Goal: Task Accomplishment & Management: Use online tool/utility

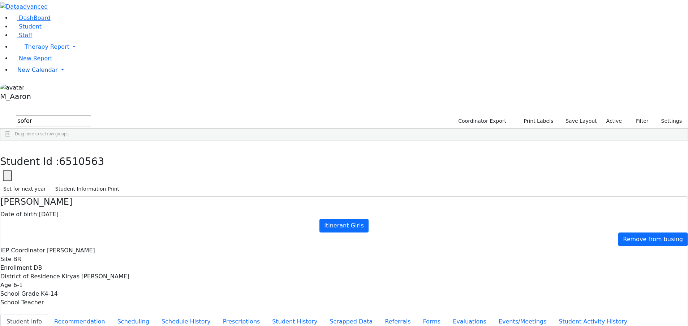
click at [43, 73] on span "New Calendar" at bounding box center [37, 69] width 40 height 7
click at [46, 96] on span "Teacher Report" at bounding box center [38, 93] width 43 height 7
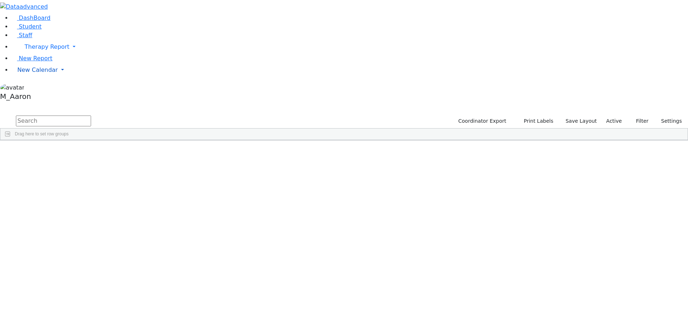
click at [35, 73] on span "New Calendar" at bounding box center [37, 69] width 40 height 7
click at [47, 96] on span "Teacher Report" at bounding box center [38, 93] width 43 height 7
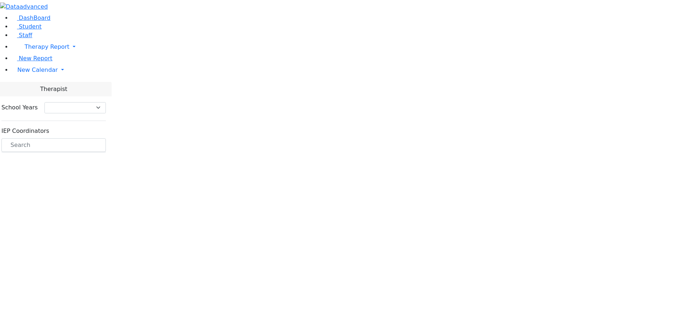
select select "212"
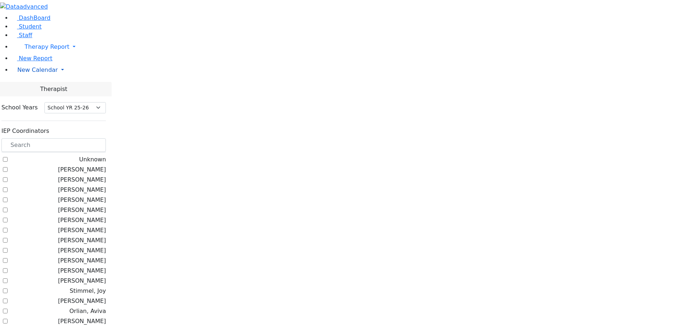
click at [32, 73] on span "New Calendar" at bounding box center [37, 69] width 40 height 7
click at [38, 96] on span "Teacher Report" at bounding box center [38, 93] width 43 height 7
select select "212"
click at [106, 138] on input "text" at bounding box center [53, 145] width 104 height 14
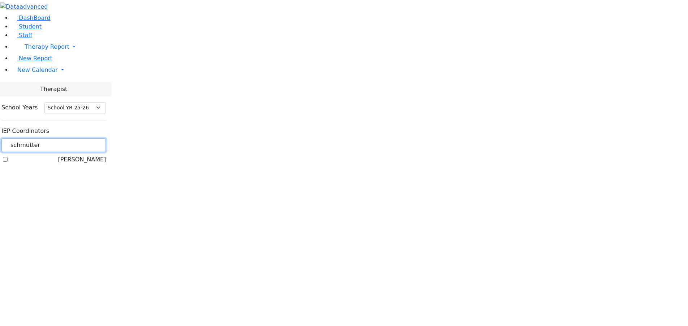
type input "schmutter"
click at [106, 155] on label "[PERSON_NAME]" at bounding box center [82, 159] width 48 height 9
click at [8, 157] on input "[PERSON_NAME]" at bounding box center [5, 159] width 5 height 5
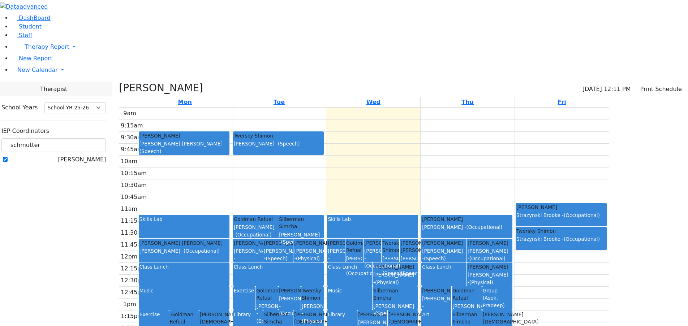
click at [203, 82] on h3 "[PERSON_NAME]" at bounding box center [161, 88] width 84 height 12
click at [193, 82] on h3 "[PERSON_NAME]" at bounding box center [161, 88] width 84 height 12
click at [119, 82] on icon at bounding box center [119, 88] width 0 height 12
checkbox input "false"
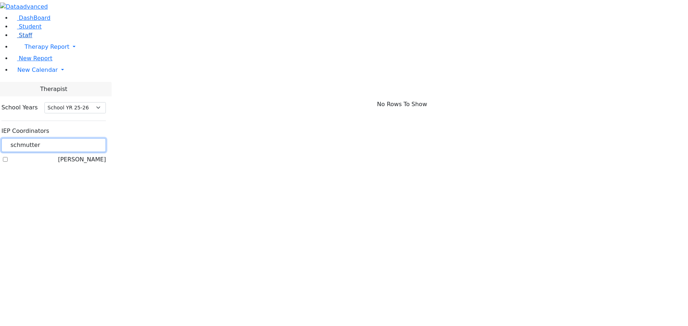
drag, startPoint x: 131, startPoint y: 63, endPoint x: 60, endPoint y: 67, distance: 71.7
click at [60, 67] on div "DashBoard Student Staff Therapy Report Student Old Calendar Report" at bounding box center [344, 85] width 688 height 171
type input "[PERSON_NAME]"
click at [106, 155] on label "[PERSON_NAME] ([PERSON_NAME])" at bounding box center [57, 163] width 98 height 17
click at [8, 162] on input "[PERSON_NAME] ([PERSON_NAME])" at bounding box center [5, 164] width 5 height 5
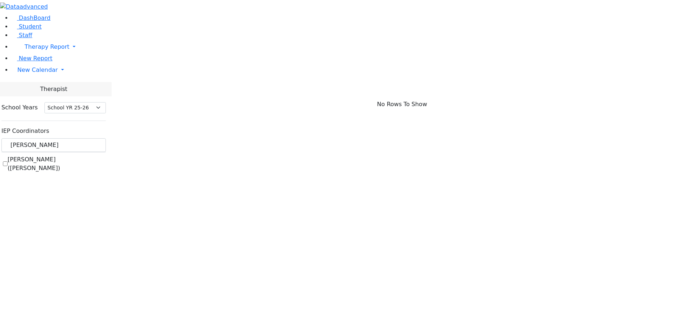
checkbox input "true"
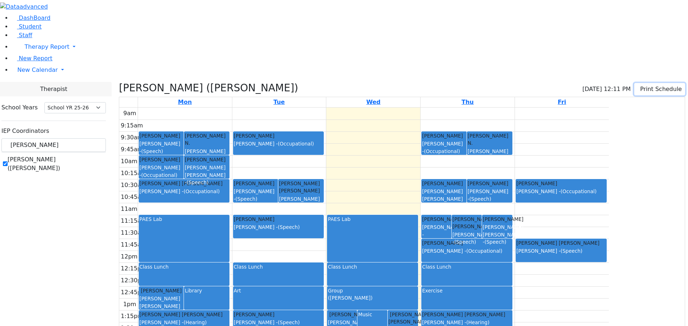
click at [634, 83] on button "Print Schedule" at bounding box center [659, 89] width 51 height 12
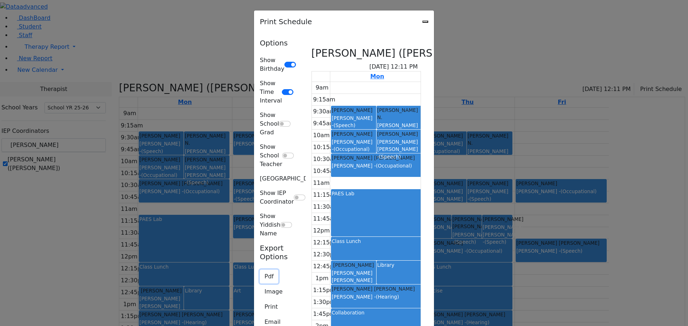
click at [260, 270] on button "Pdf" at bounding box center [269, 277] width 18 height 14
click at [260, 300] on button "Print" at bounding box center [271, 307] width 23 height 14
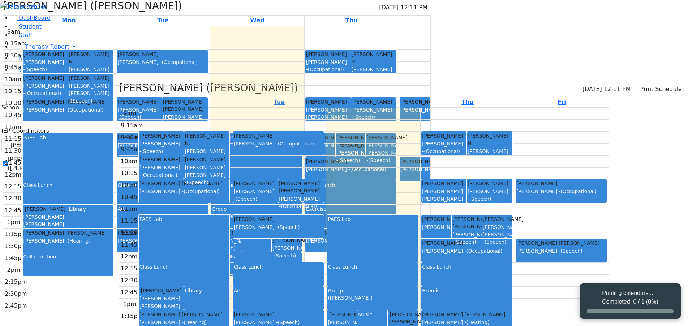
select select "212"
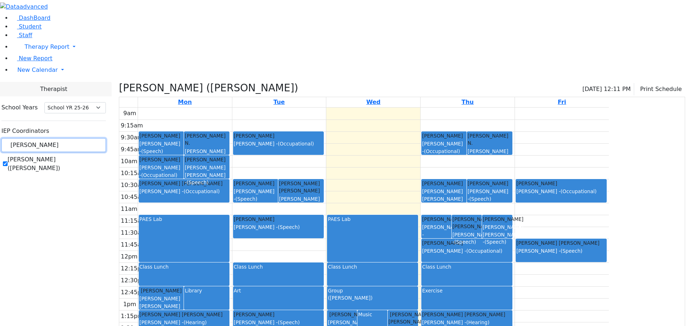
drag, startPoint x: 117, startPoint y: 69, endPoint x: 92, endPoint y: 66, distance: 24.7
click at [92, 138] on input "[PERSON_NAME]" at bounding box center [53, 145] width 104 height 14
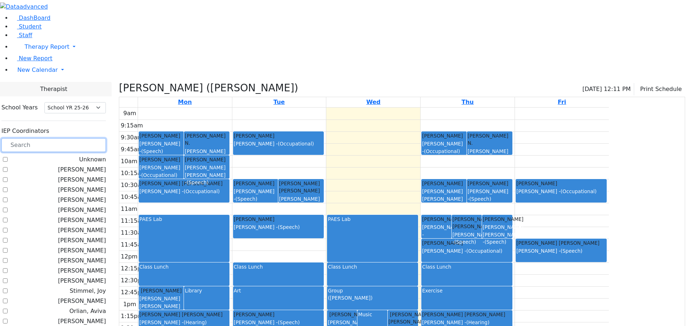
click at [106, 138] on input "text" at bounding box center [53, 145] width 104 height 14
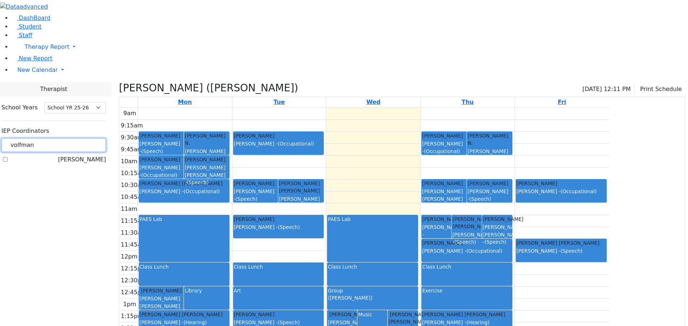
type input "volfman"
click at [106, 155] on label "[PERSON_NAME]" at bounding box center [82, 159] width 48 height 9
click at [8, 157] on input "[PERSON_NAME]" at bounding box center [5, 159] width 5 height 5
checkbox input "true"
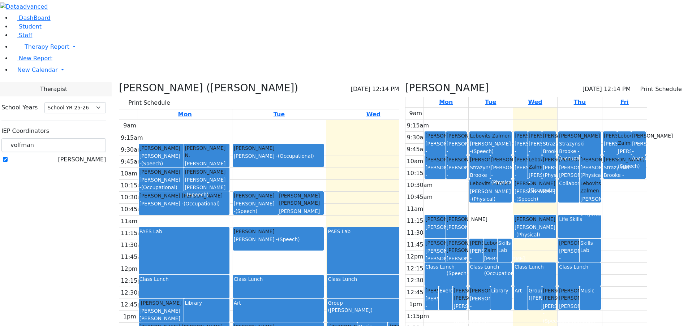
click at [119, 82] on icon at bounding box center [119, 88] width 0 height 12
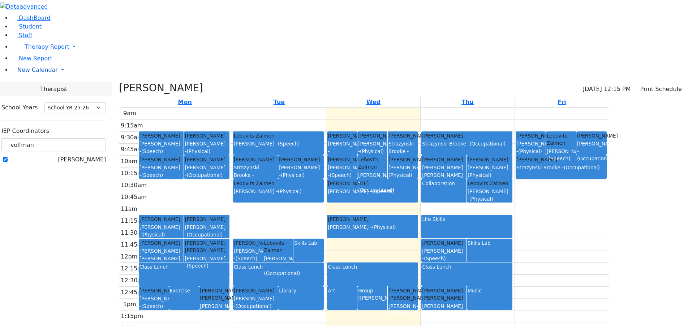
click at [33, 77] on link "New Calendar" at bounding box center [350, 70] width 676 height 14
click at [35, 88] on span "Calendar" at bounding box center [29, 84] width 26 height 7
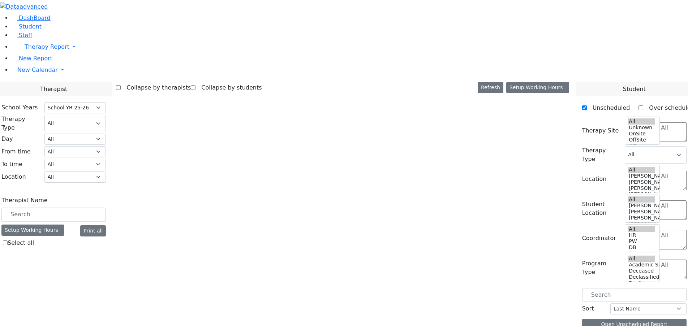
select select "212"
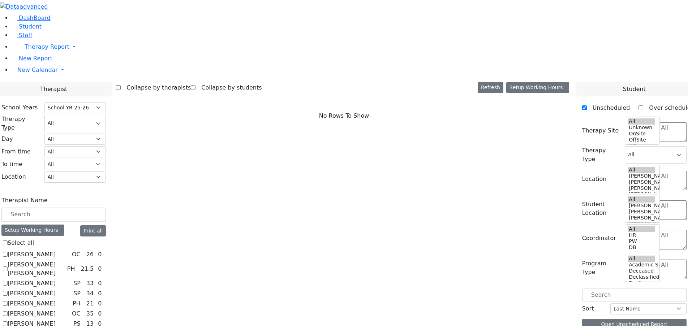
click at [56, 289] on label "[PERSON_NAME]" at bounding box center [32, 293] width 48 height 9
click at [8, 291] on input "Auslander Susanne" at bounding box center [5, 293] width 5 height 5
checkbox input "true"
select select "3"
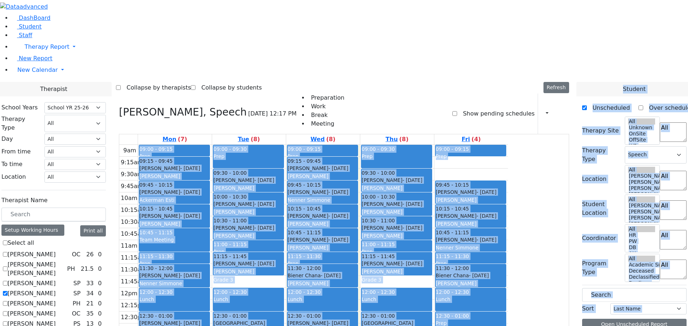
drag, startPoint x: 635, startPoint y: 225, endPoint x: 557, endPoint y: 247, distance: 80.4
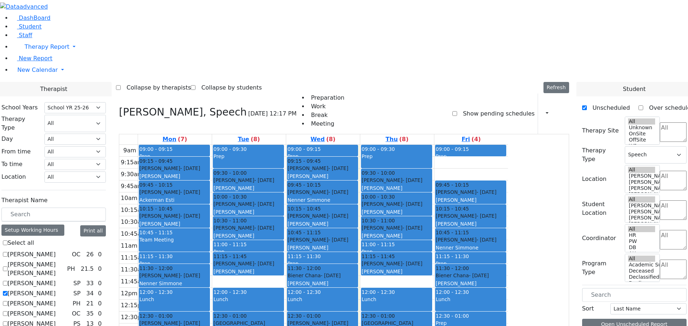
click at [508, 246] on div "9am 9:15am 9:30am 9:45am 10am 10:15am 10:30am 10:45am 11am 11:15am 11:30am 11:4…" at bounding box center [313, 288] width 389 height 286
drag, startPoint x: 631, startPoint y: 260, endPoint x: 637, endPoint y: 262, distance: 6.8
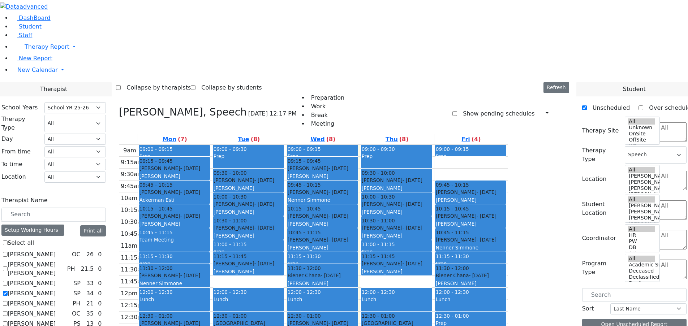
click at [56, 289] on label "Auslander Susanne" at bounding box center [32, 293] width 48 height 9
click at [8, 291] on input "Auslander Susanne" at bounding box center [5, 293] width 5 height 5
checkbox input "false"
select select
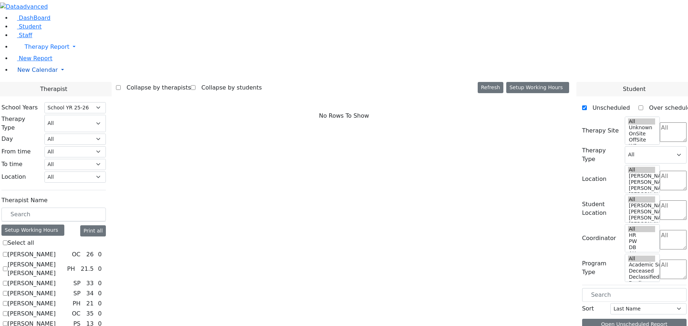
click at [43, 73] on span "New Calendar" at bounding box center [37, 69] width 40 height 7
click at [43, 96] on span "Teacher Report" at bounding box center [38, 93] width 43 height 7
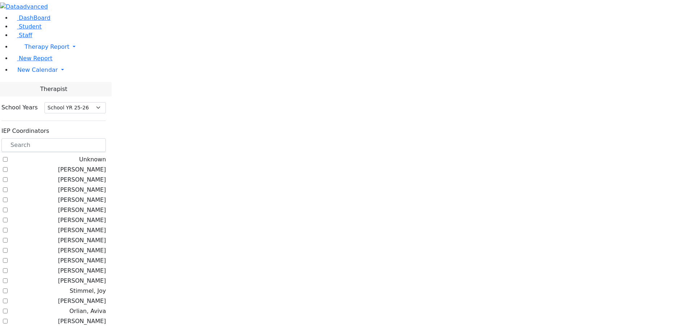
select select "212"
click at [106, 246] on label "[PERSON_NAME]" at bounding box center [82, 250] width 48 height 9
click at [8, 248] on input "[PERSON_NAME]" at bounding box center [5, 250] width 5 height 5
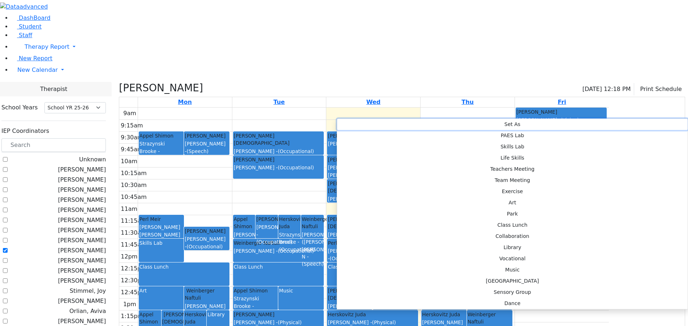
click at [351, 125] on button "Set As" at bounding box center [512, 124] width 351 height 11
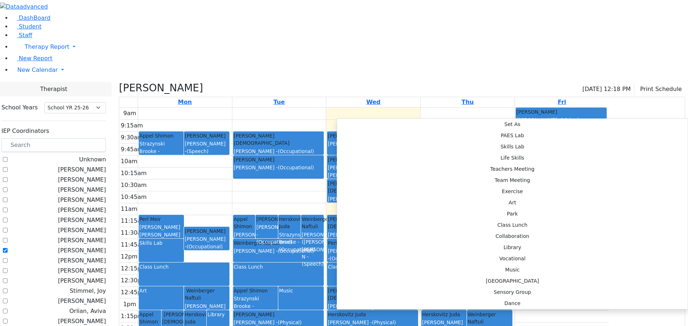
click at [266, 111] on div "9am 9:15am 9:30am 9:45am 10am 10:15am 10:30am 10:45am 11am 11:15am 11:30am 11:4…" at bounding box center [364, 251] width 490 height 286
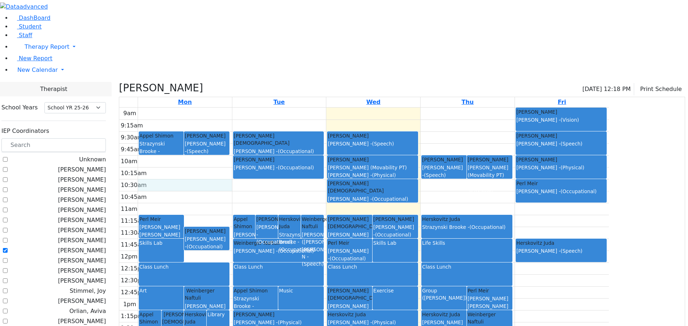
click at [89, 246] on label "[PERSON_NAME]" at bounding box center [82, 250] width 48 height 9
click at [8, 248] on input "[PERSON_NAME]" at bounding box center [5, 250] width 5 height 5
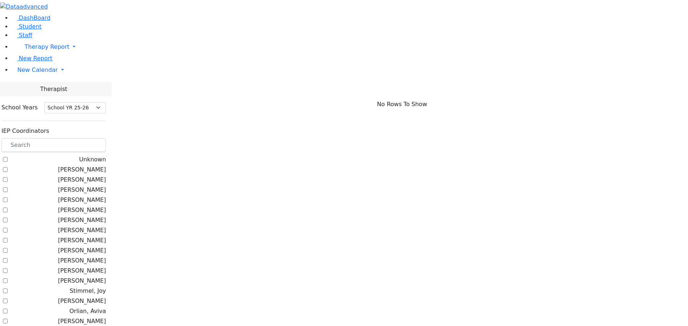
click at [96, 246] on label "[PERSON_NAME]" at bounding box center [82, 250] width 48 height 9
click at [8, 248] on input "[PERSON_NAME]" at bounding box center [5, 250] width 5 height 5
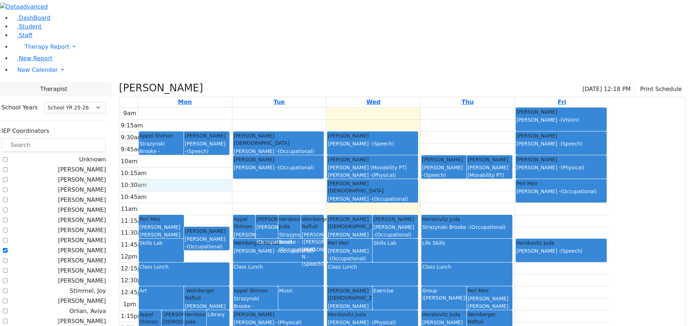
click at [216, 111] on div "9am 9:15am 9:30am 9:45am 10am 10:15am 10:30am 10:45am 11am 11:15am 11:30am 11:4…" at bounding box center [364, 251] width 490 height 286
click at [106, 155] on div "Unknown" at bounding box center [54, 159] width 103 height 9
click at [91, 246] on label "[PERSON_NAME]" at bounding box center [82, 250] width 48 height 9
click at [8, 248] on input "[PERSON_NAME]" at bounding box center [5, 250] width 5 height 5
checkbox input "false"
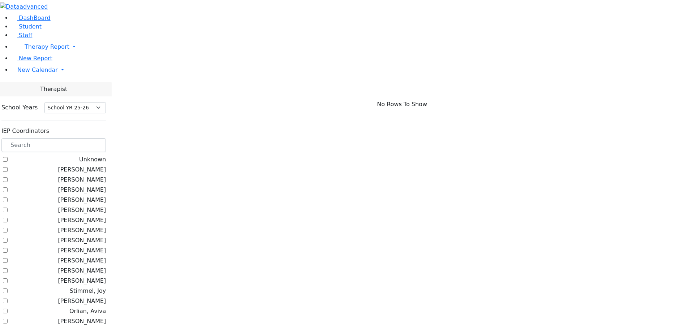
drag, startPoint x: 492, startPoint y: 241, endPoint x: 485, endPoint y: 241, distance: 7.2
